Goal: Task Accomplishment & Management: Manage account settings

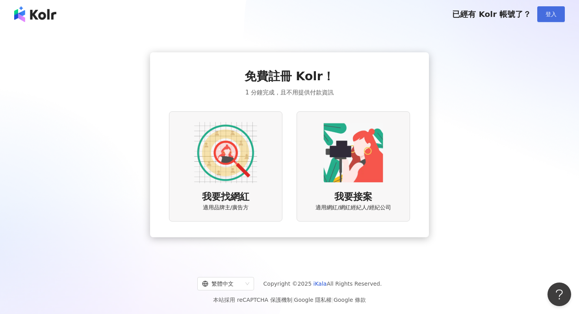
click at [543, 17] on button "登入" at bounding box center [551, 14] width 28 height 16
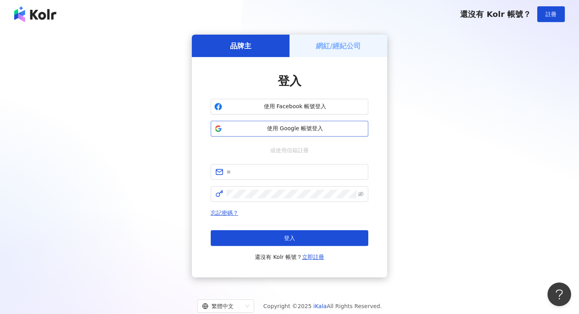
click at [306, 129] on span "使用 Google 帳號登入" at bounding box center [294, 129] width 139 height 8
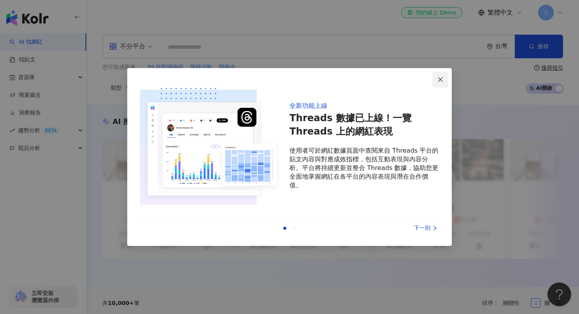
click at [442, 79] on icon "close" at bounding box center [440, 79] width 6 height 6
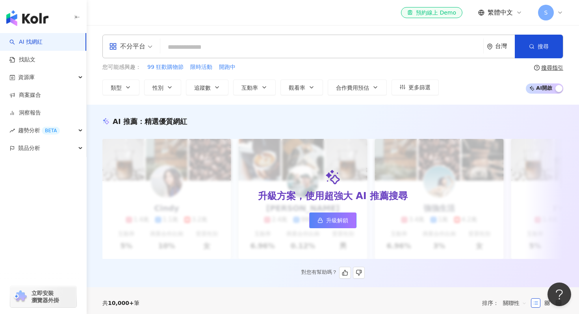
click at [344, 221] on span "升級解鎖" at bounding box center [337, 220] width 22 height 6
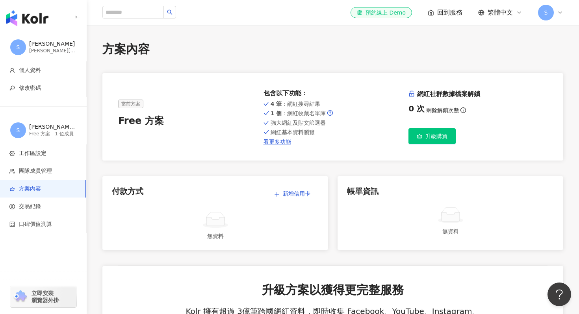
click at [556, 14] on div "S" at bounding box center [550, 13] width 25 height 16
